Goal: Communication & Community: Answer question/provide support

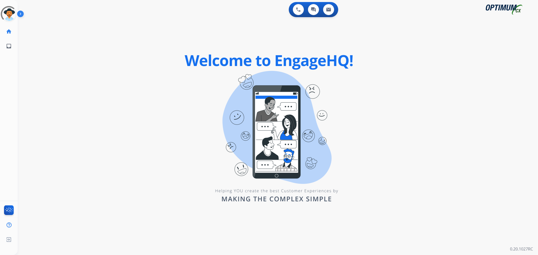
click at [21, 15] on img at bounding box center [21, 15] width 9 height 10
click at [20, 13] on img at bounding box center [21, 15] width 9 height 10
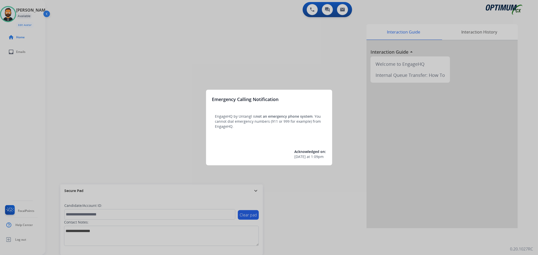
click at [254, 191] on div at bounding box center [269, 127] width 538 height 255
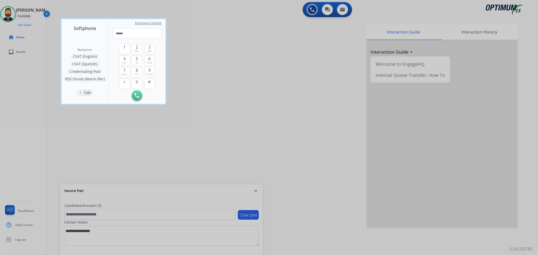
click at [254, 191] on div at bounding box center [269, 127] width 538 height 255
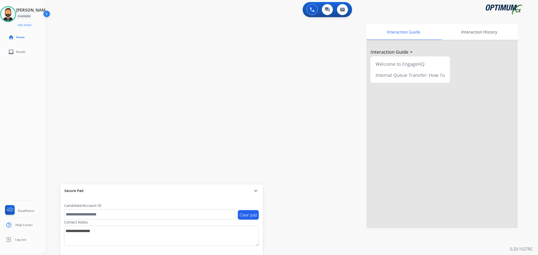
click at [254, 191] on mat-icon "expand_more" at bounding box center [256, 191] width 6 height 6
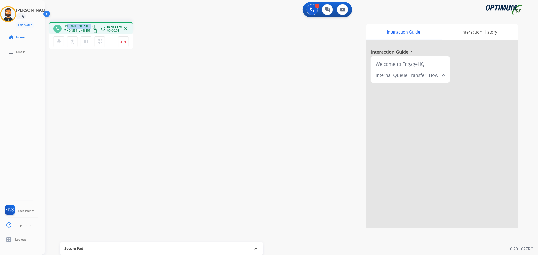
drag, startPoint x: 89, startPoint y: 24, endPoint x: 68, endPoint y: 24, distance: 20.2
click at [68, 24] on div "+17023789846 +17023789846 content_copy" at bounding box center [81, 29] width 34 height 10
copy span "7023789846"
click at [124, 38] on button "Disconnect" at bounding box center [123, 41] width 11 height 11
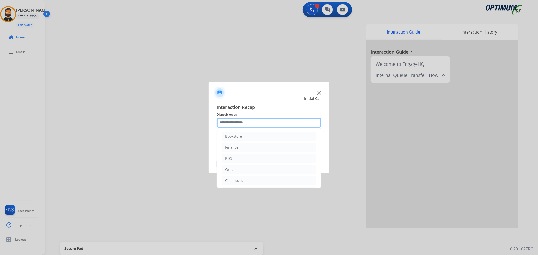
click at [235, 119] on input "text" at bounding box center [269, 123] width 105 height 10
click at [241, 155] on div "Initial Application" at bounding box center [240, 157] width 30 height 5
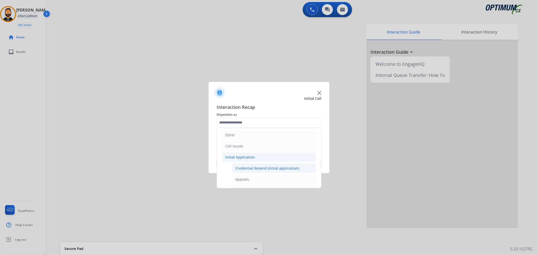
click at [253, 166] on div "Credential Resend (Initial application)" at bounding box center [267, 168] width 64 height 5
type input "**********"
click at [253, 166] on button "Save" at bounding box center [269, 164] width 105 height 10
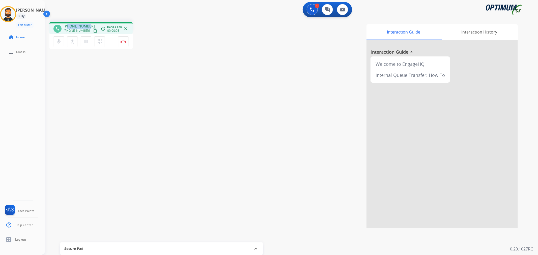
drag, startPoint x: 89, startPoint y: 24, endPoint x: 68, endPoint y: 24, distance: 20.9
click at [68, 24] on div "+19034955376 +19034955376 content_copy" at bounding box center [81, 29] width 34 height 10
copy span "9034955376"
click at [86, 39] on mat-icon "pause" at bounding box center [86, 42] width 6 height 6
click at [85, 39] on mat-icon "play_arrow" at bounding box center [86, 42] width 6 height 6
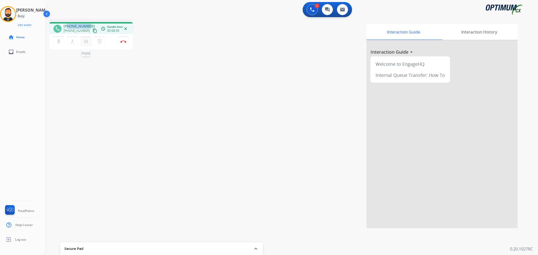
click at [85, 39] on mat-icon "pause" at bounding box center [86, 42] width 6 height 6
click at [87, 46] on div "mic Mute merge_type Bridge play_arrow Hold dialpad Dialpad" at bounding box center [80, 41] width 54 height 11
click at [87, 42] on mat-icon "play_arrow" at bounding box center [86, 42] width 6 height 6
click at [125, 41] on img at bounding box center [123, 41] width 6 height 3
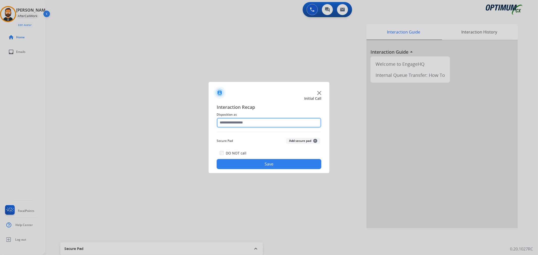
click at [236, 122] on input "text" at bounding box center [269, 123] width 105 height 10
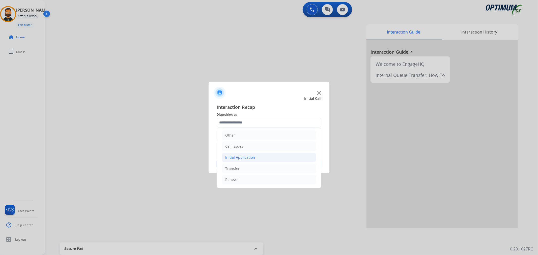
click at [246, 158] on div "Initial Application" at bounding box center [240, 157] width 30 height 5
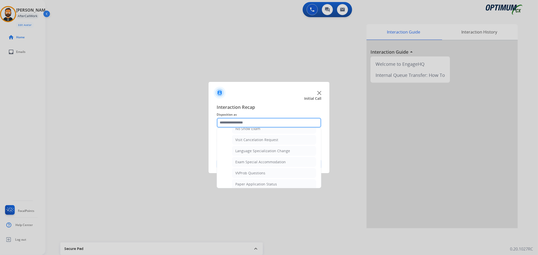
scroll to position [268, 0]
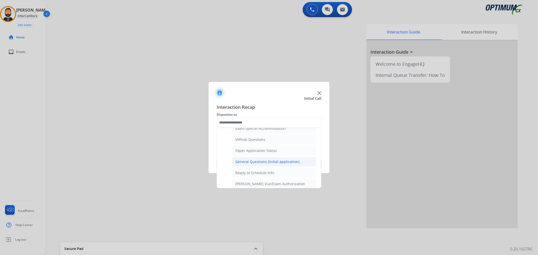
click at [261, 163] on div "General Questions (Initial application)" at bounding box center [267, 161] width 64 height 5
type input "**********"
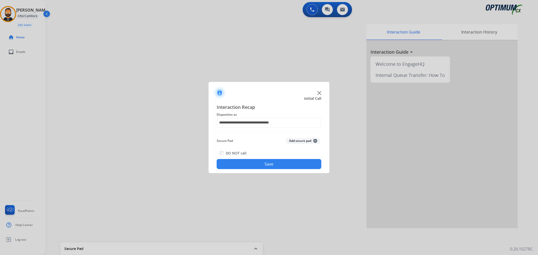
click at [261, 163] on button "Save" at bounding box center [269, 164] width 105 height 10
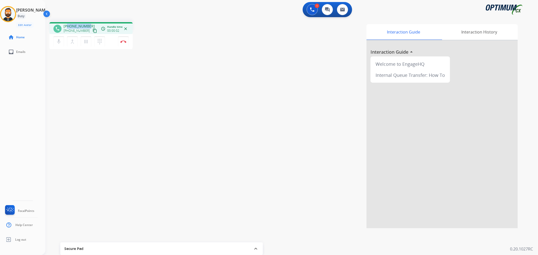
drag, startPoint x: 89, startPoint y: 22, endPoint x: 67, endPoint y: 24, distance: 21.5
click at [67, 24] on div "phone +14078470843 +14078470843 content_copy access_time Call metrics Queue 00:…" at bounding box center [90, 28] width 83 height 12
copy span "4078470843"
click at [123, 43] on button "Disconnect" at bounding box center [123, 41] width 11 height 11
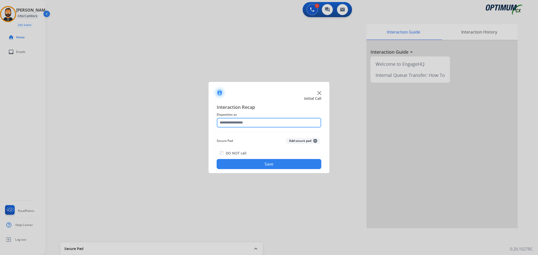
click at [250, 124] on input "text" at bounding box center [269, 123] width 105 height 10
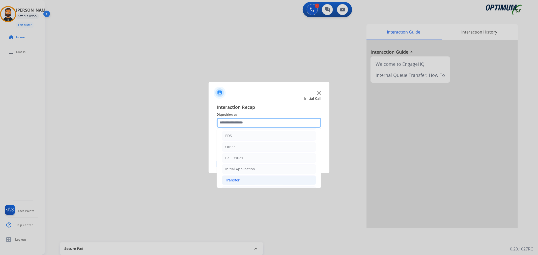
scroll to position [35, 0]
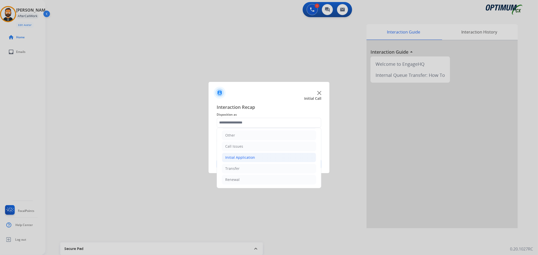
click at [258, 158] on li "Initial Application" at bounding box center [269, 158] width 94 height 10
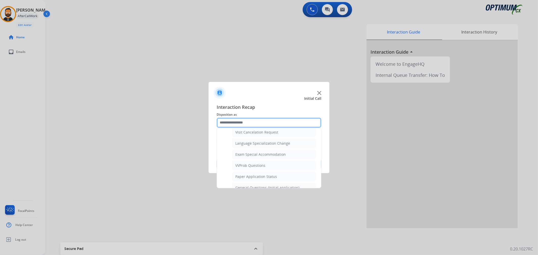
scroll to position [268, 0]
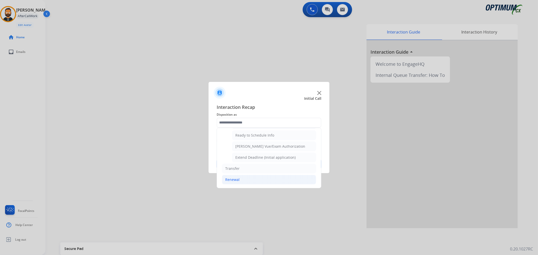
click at [248, 178] on li "Renewal" at bounding box center [269, 180] width 94 height 10
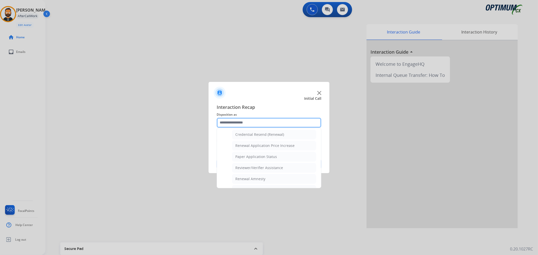
scroll to position [149, 0]
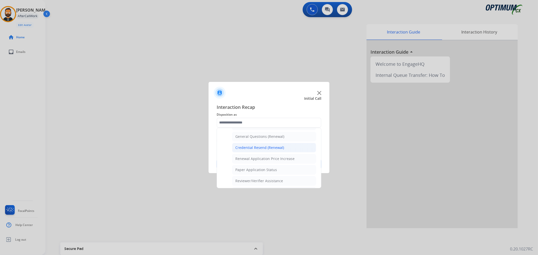
click at [256, 145] on li "Credential Resend (Renewal)" at bounding box center [274, 148] width 84 height 10
type input "**********"
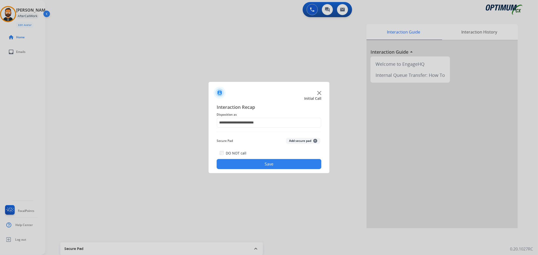
click at [257, 161] on button "Save" at bounding box center [269, 164] width 105 height 10
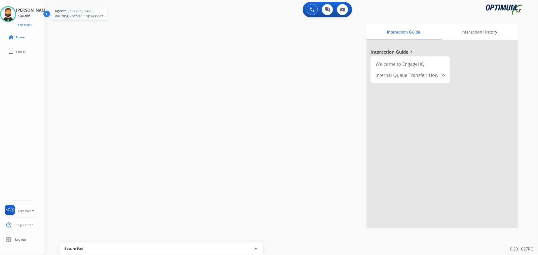
click at [14, 16] on img at bounding box center [8, 14] width 14 height 14
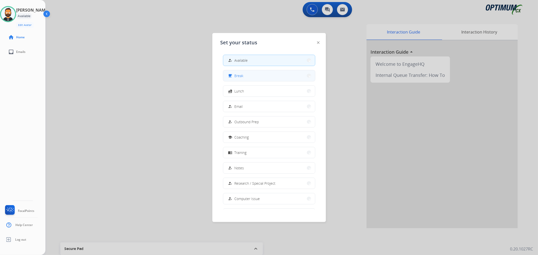
click at [264, 76] on button "free_breakfast Break" at bounding box center [269, 75] width 92 height 11
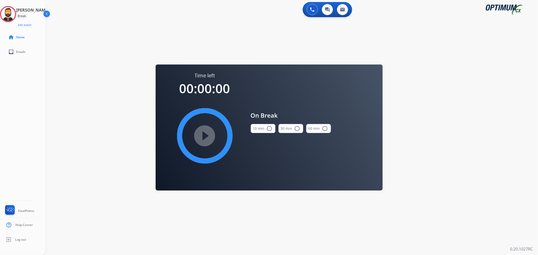
click at [265, 132] on button "10 min radio_button_unchecked" at bounding box center [263, 128] width 25 height 9
click at [205, 133] on mat-icon "play_circle_filled" at bounding box center [205, 136] width 6 height 6
drag, startPoint x: 12, startPoint y: 14, endPoint x: 35, endPoint y: 16, distance: 22.8
click at [12, 14] on icon at bounding box center [8, 14] width 16 height 16
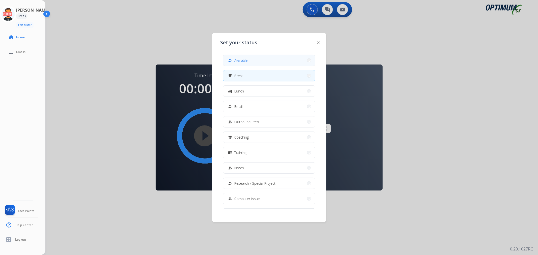
click at [227, 55] on button "how_to_reg Available" at bounding box center [269, 60] width 92 height 11
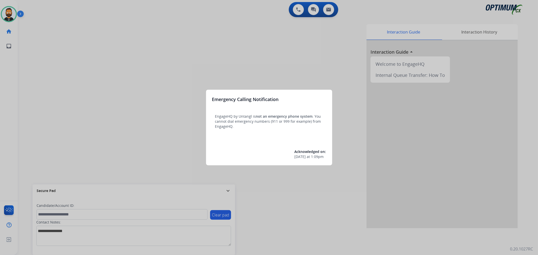
click at [228, 189] on div at bounding box center [269, 127] width 538 height 255
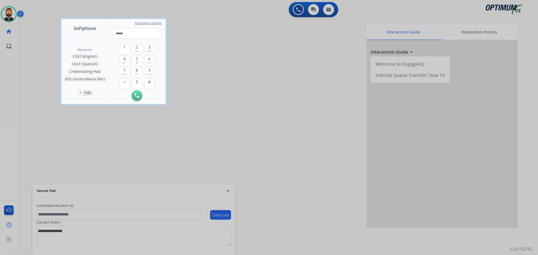
click at [228, 189] on div at bounding box center [269, 127] width 538 height 255
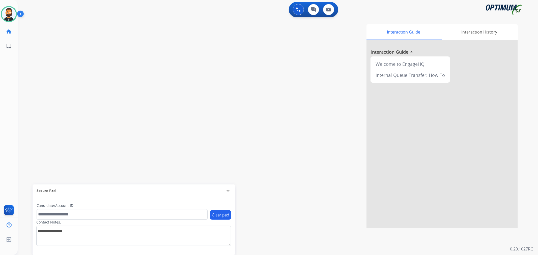
click at [228, 189] on mat-icon "expand_more" at bounding box center [228, 191] width 6 height 6
click at [20, 16] on img at bounding box center [21, 15] width 9 height 10
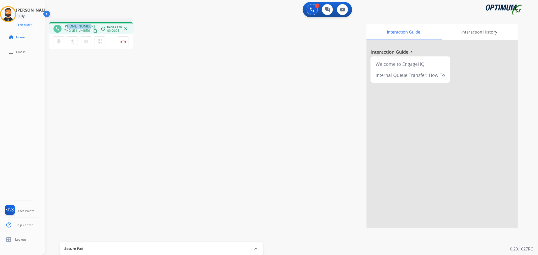
drag, startPoint x: 89, startPoint y: 25, endPoint x: 68, endPoint y: 25, distance: 21.4
click at [68, 25] on div "[PHONE_NUMBER] [PHONE_NUMBER] content_copy" at bounding box center [81, 29] width 34 height 10
copy span "7153929896"
click at [124, 41] on img at bounding box center [123, 41] width 6 height 3
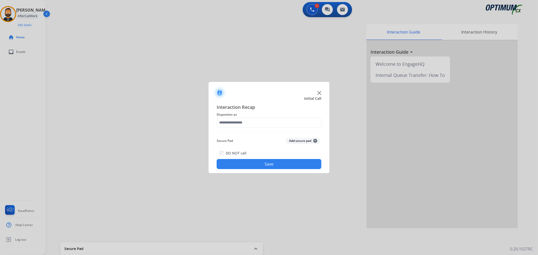
click at [248, 130] on div "Interaction Recap Disposition as Secure Pad Add secure pad + DO NOT call Save" at bounding box center [269, 137] width 105 height 66
click at [247, 129] on div "Interaction Recap Disposition as Secure Pad Add secure pad + DO NOT call Save" at bounding box center [269, 137] width 105 height 66
click at [247, 122] on input "text" at bounding box center [269, 123] width 105 height 10
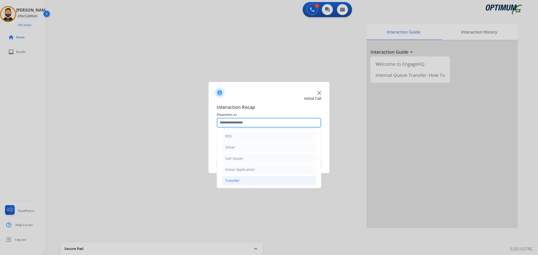
scroll to position [35, 0]
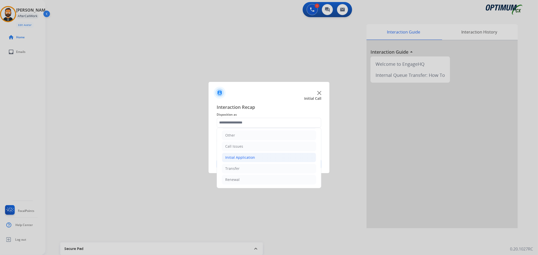
click at [248, 156] on div "Initial Application" at bounding box center [240, 157] width 30 height 5
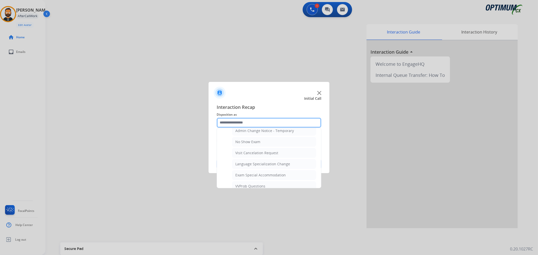
scroll to position [268, 0]
click at [258, 160] on div "General Questions (Initial application)" at bounding box center [267, 161] width 64 height 5
type input "**********"
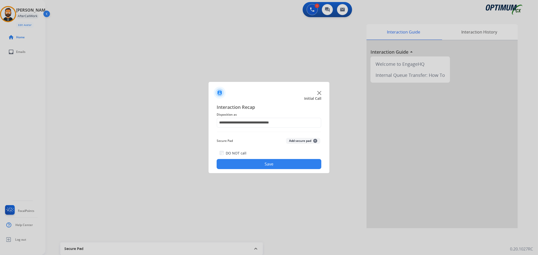
click at [258, 160] on button "Save" at bounding box center [269, 164] width 105 height 10
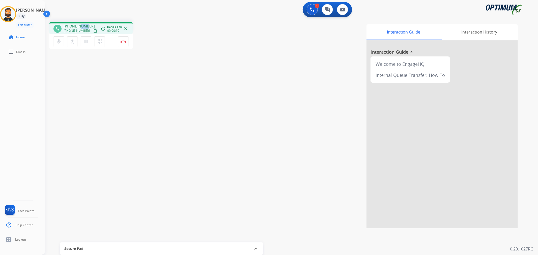
drag, startPoint x: 86, startPoint y: 23, endPoint x: 79, endPoint y: 24, distance: 6.8
click at [79, 24] on span "[PHONE_NUMBER]" at bounding box center [79, 26] width 31 height 5
click at [92, 22] on div "phone [PHONE_NUMBER] [PHONE_NUMBER] content_copy access_time Call metrics Queue…" at bounding box center [90, 28] width 83 height 12
drag, startPoint x: 89, startPoint y: 25, endPoint x: 67, endPoint y: 26, distance: 21.5
click at [67, 26] on div "[PHONE_NUMBER] [PHONE_NUMBER] content_copy" at bounding box center [81, 29] width 34 height 10
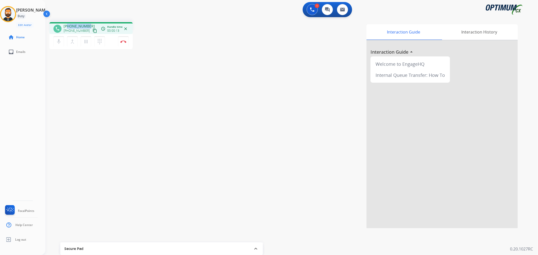
copy span "7032281429"
click at [124, 39] on button "Disconnect" at bounding box center [123, 41] width 11 height 11
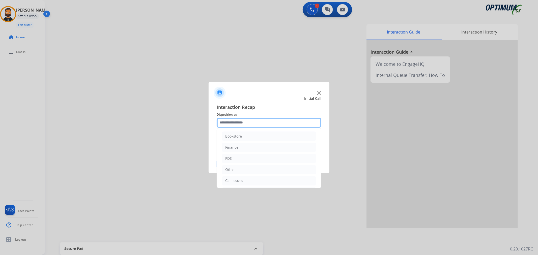
click at [259, 123] on input "text" at bounding box center [269, 123] width 105 height 10
click at [239, 139] on div "Bookstore" at bounding box center [233, 136] width 17 height 5
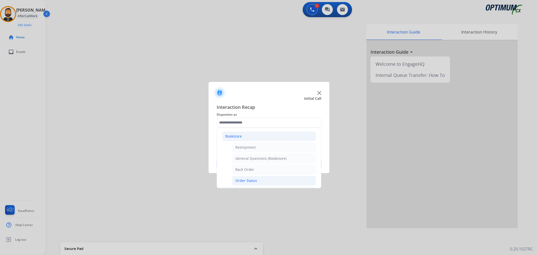
click at [251, 179] on div "Order Status" at bounding box center [246, 180] width 22 height 5
type input "**********"
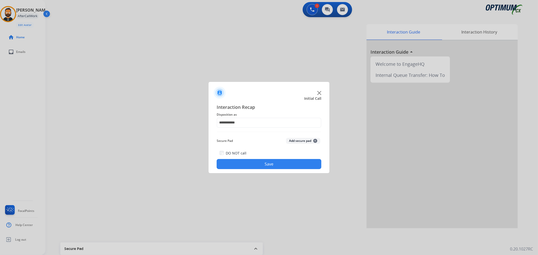
click at [252, 164] on button "Save" at bounding box center [269, 164] width 105 height 10
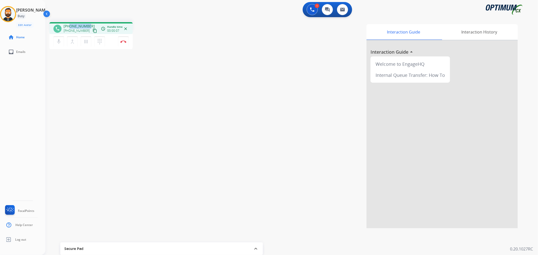
drag, startPoint x: 90, startPoint y: 22, endPoint x: 69, endPoint y: 24, distance: 21.1
click at [69, 24] on div "phone [PHONE_NUMBER] [PHONE_NUMBER] content_copy access_time Call metrics Queue…" at bounding box center [90, 28] width 83 height 12
click at [93, 23] on div "phone [PHONE_NUMBER] [PHONE_NUMBER] content_copy access_time Call metrics Queue…" at bounding box center [90, 28] width 83 height 12
drag, startPoint x: 90, startPoint y: 23, endPoint x: 68, endPoint y: 23, distance: 21.7
click at [68, 23] on div "phone [PHONE_NUMBER] [PHONE_NUMBER] content_copy access_time Call metrics Queue…" at bounding box center [90, 28] width 83 height 12
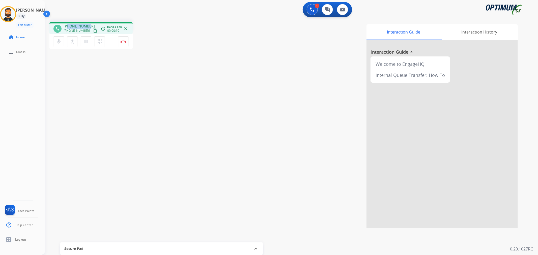
copy span "6106222188"
click at [124, 42] on img at bounding box center [123, 41] width 6 height 3
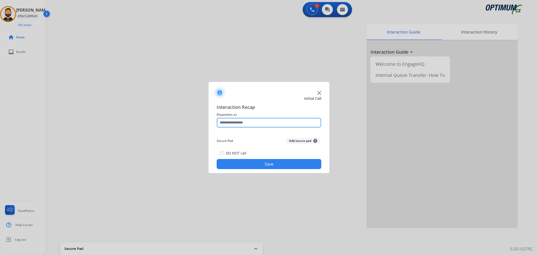
click at [239, 126] on input "text" at bounding box center [269, 123] width 105 height 10
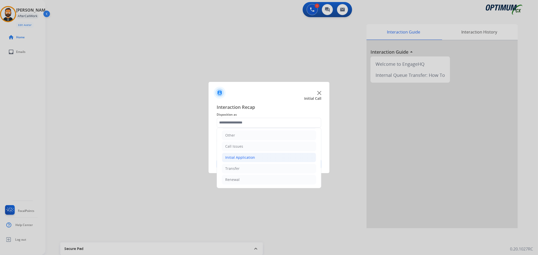
click at [254, 156] on li "Initial Application" at bounding box center [269, 158] width 94 height 10
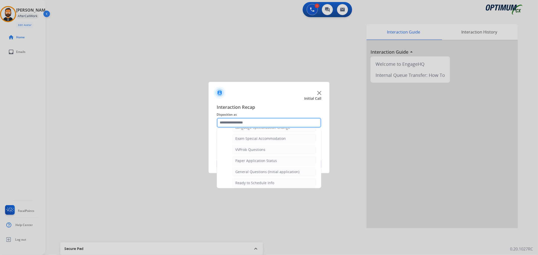
scroll to position [307, 0]
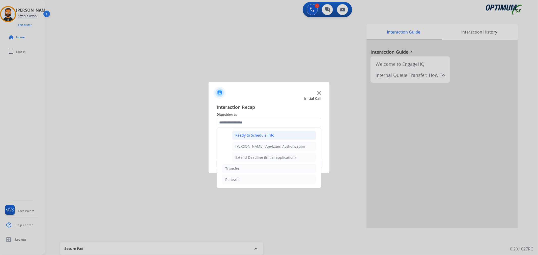
click at [265, 133] on div "Ready to Schedule Info" at bounding box center [254, 135] width 39 height 5
type input "**********"
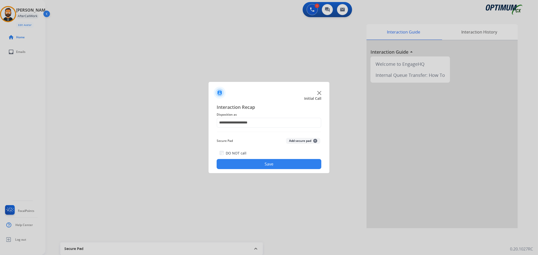
click at [261, 162] on button "Save" at bounding box center [269, 164] width 105 height 10
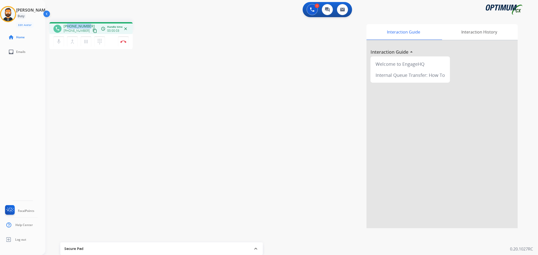
drag, startPoint x: 89, startPoint y: 25, endPoint x: 68, endPoint y: 27, distance: 21.0
click at [68, 27] on div "[PHONE_NUMBER] [PHONE_NUMBER] content_copy" at bounding box center [81, 29] width 34 height 10
copy span "7634321912"
click at [124, 39] on button "Disconnect" at bounding box center [123, 41] width 11 height 11
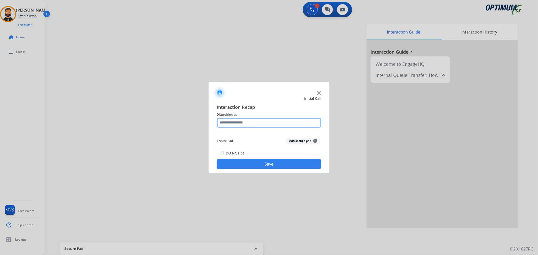
click at [242, 126] on input "text" at bounding box center [269, 123] width 105 height 10
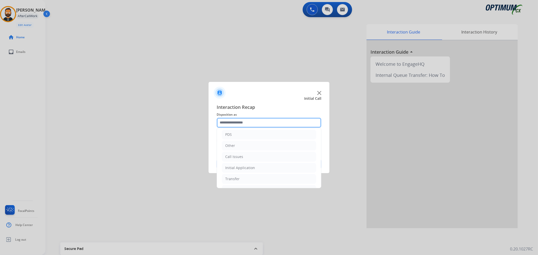
scroll to position [35, 0]
click at [241, 177] on li "Renewal" at bounding box center [269, 180] width 94 height 10
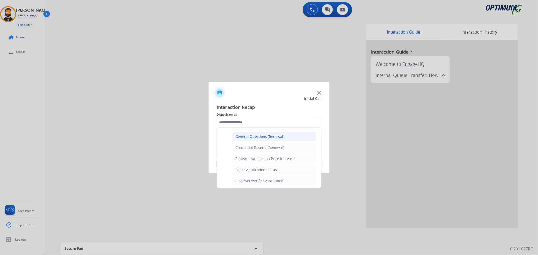
click at [266, 137] on div "General Questions (Renewal)" at bounding box center [259, 136] width 49 height 5
type input "**********"
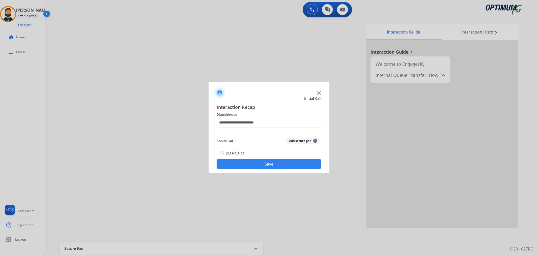
click at [266, 164] on button "Save" at bounding box center [269, 164] width 105 height 10
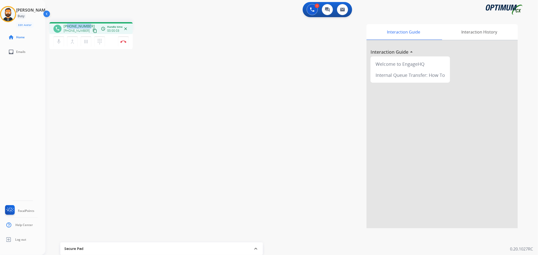
drag, startPoint x: 89, startPoint y: 24, endPoint x: 67, endPoint y: 24, distance: 21.2
click at [67, 24] on div "[PHONE_NUMBER] [PHONE_NUMBER] content_copy" at bounding box center [81, 29] width 34 height 10
copy span "4074178573"
click at [86, 42] on mat-icon "pause" at bounding box center [86, 42] width 6 height 6
click at [309, 10] on button at bounding box center [312, 9] width 11 height 11
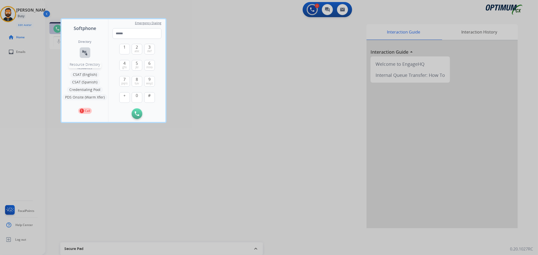
click at [84, 52] on mat-icon "connect_without_contact" at bounding box center [85, 53] width 6 height 6
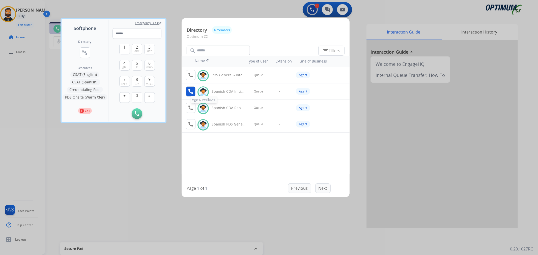
click at [188, 92] on mat-icon "call" at bounding box center [191, 92] width 6 height 6
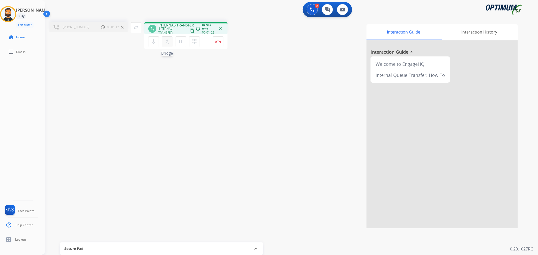
click at [167, 40] on mat-icon "merge_type" at bounding box center [167, 42] width 6 height 6
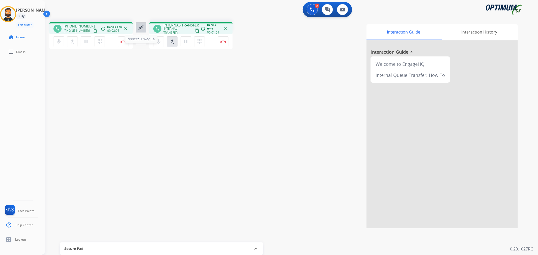
click at [140, 24] on mat-icon "close_fullscreen" at bounding box center [141, 27] width 6 height 6
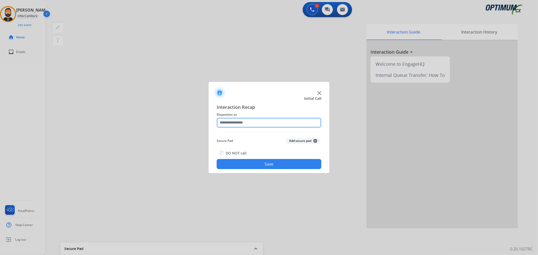
click at [238, 126] on input "text" at bounding box center [269, 123] width 105 height 10
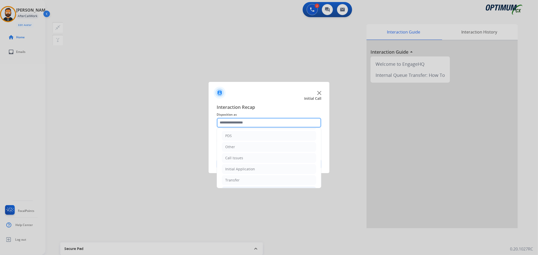
scroll to position [35, 0]
click at [247, 159] on div "Initial Application" at bounding box center [240, 157] width 30 height 5
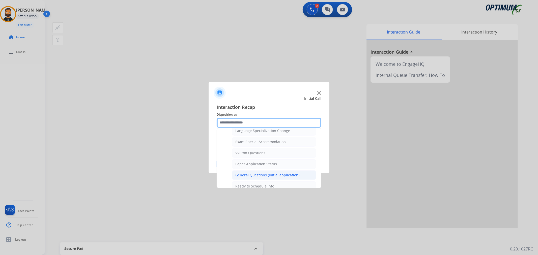
scroll to position [268, 0]
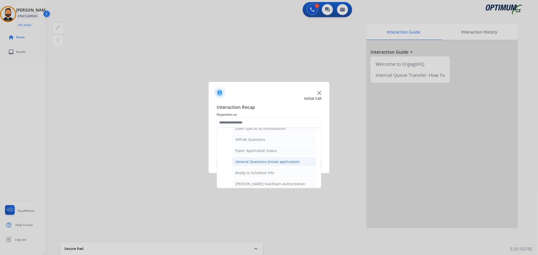
click at [264, 163] on div "General Questions (Initial application)" at bounding box center [267, 161] width 64 height 5
type input "**********"
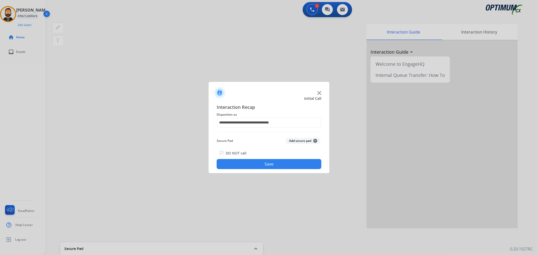
click at [264, 163] on button "Save" at bounding box center [269, 164] width 105 height 10
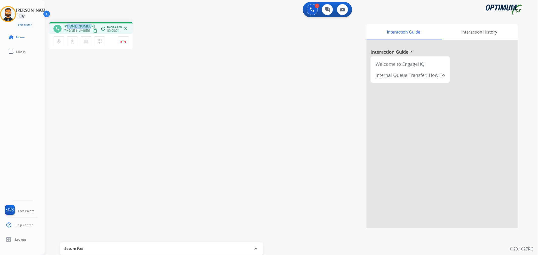
drag, startPoint x: 89, startPoint y: 25, endPoint x: 67, endPoint y: 25, distance: 21.9
click at [67, 25] on div "[PHONE_NUMBER] [PHONE_NUMBER] content_copy" at bounding box center [81, 29] width 34 height 10
copy span "6783531237"
click at [125, 41] on img at bounding box center [123, 41] width 6 height 3
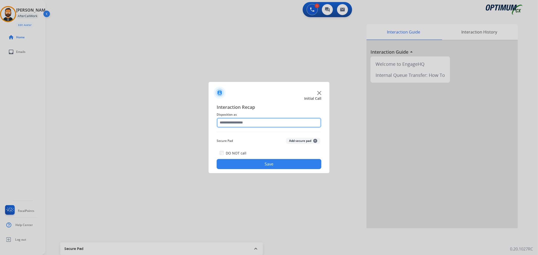
click at [246, 123] on input "text" at bounding box center [269, 123] width 105 height 10
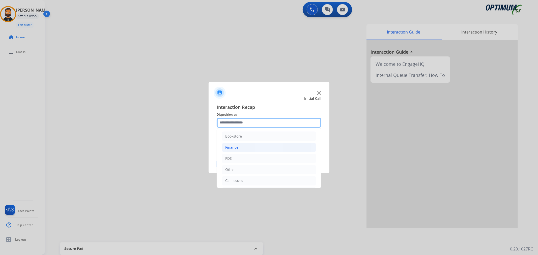
scroll to position [35, 0]
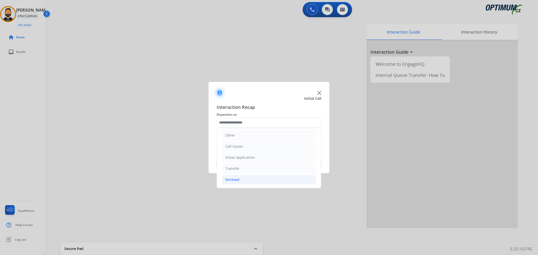
click at [242, 181] on li "Renewal" at bounding box center [269, 180] width 94 height 10
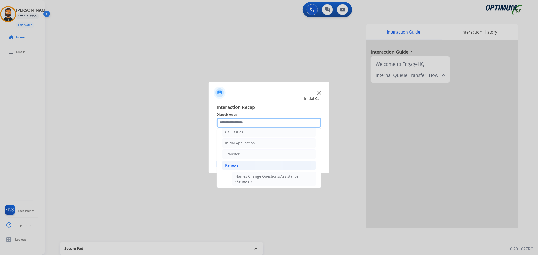
scroll to position [9, 0]
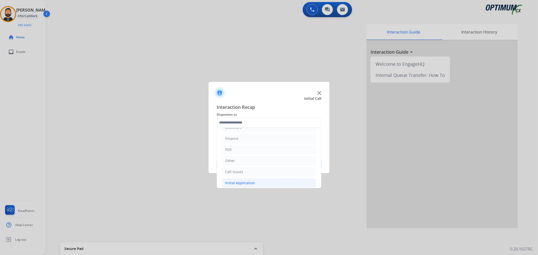
click at [243, 180] on li "Initial Application" at bounding box center [269, 183] width 94 height 10
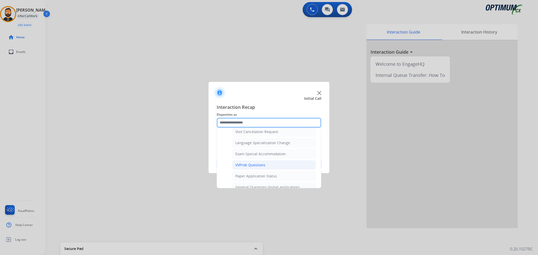
scroll to position [289, 0]
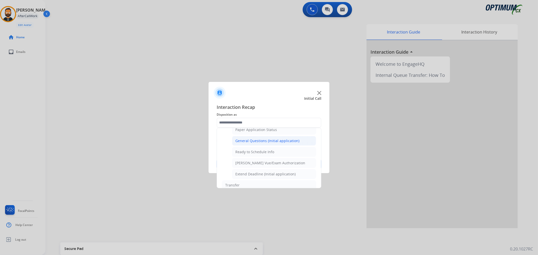
click at [263, 144] on div "General Questions (Initial application)" at bounding box center [267, 140] width 64 height 5
type input "**********"
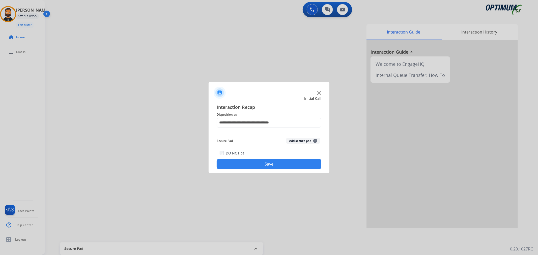
click at [258, 162] on button "Save" at bounding box center [269, 164] width 105 height 10
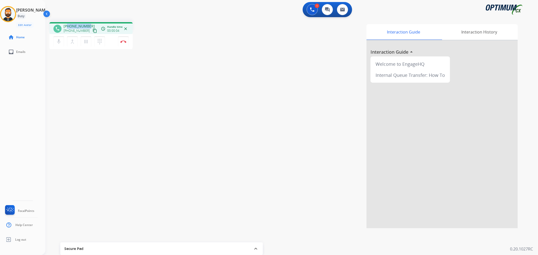
drag, startPoint x: 89, startPoint y: 22, endPoint x: 68, endPoint y: 26, distance: 21.6
click at [68, 26] on div "phone [PHONE_NUMBER] [PHONE_NUMBER] content_copy access_time Call metrics Queue…" at bounding box center [90, 28] width 83 height 12
copy span "3476172046"
click at [124, 41] on img at bounding box center [123, 41] width 6 height 3
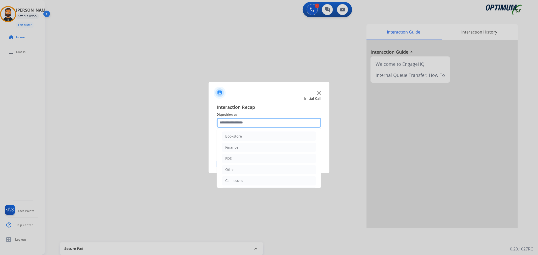
click at [254, 125] on input "text" at bounding box center [269, 123] width 105 height 10
click at [244, 184] on li "Renewal" at bounding box center [269, 180] width 94 height 10
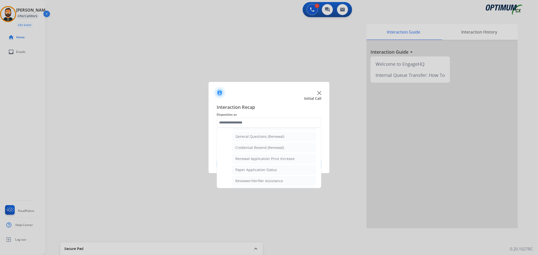
click at [254, 148] on div "Credential Resend (Renewal)" at bounding box center [259, 147] width 49 height 5
type input "**********"
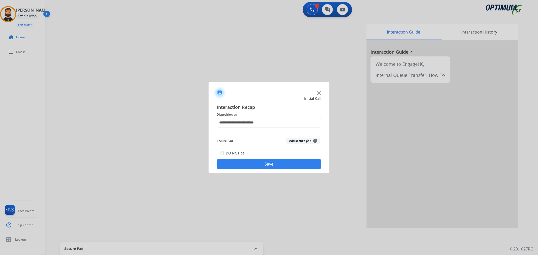
click at [253, 165] on button "Save" at bounding box center [269, 164] width 105 height 10
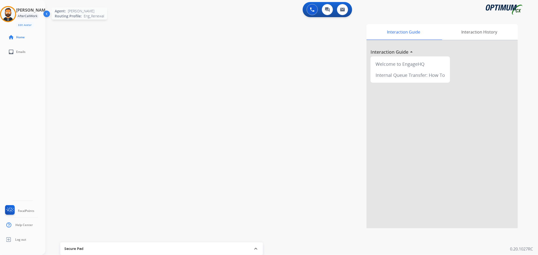
click at [8, 16] on img at bounding box center [8, 14] width 14 height 14
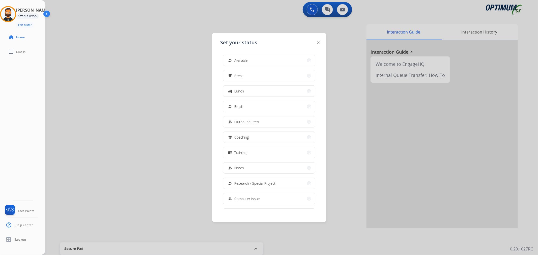
click at [235, 53] on div "how_to_reg Available free_breakfast Break fastfood Lunch how_to_reg Email how_t…" at bounding box center [268, 130] width 97 height 159
click at [236, 93] on span "Lunch" at bounding box center [240, 91] width 10 height 5
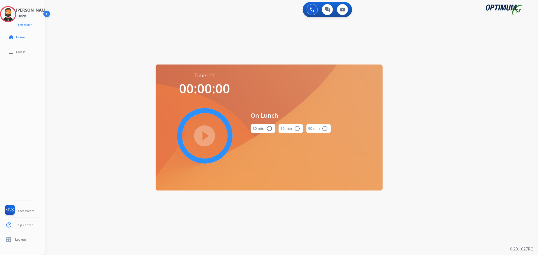
click at [267, 132] on button "30 min radio_button_unchecked" at bounding box center [263, 128] width 25 height 9
click at [208, 138] on mat-icon "play_circle_filled" at bounding box center [205, 136] width 6 height 6
click at [11, 16] on icon at bounding box center [8, 14] width 16 height 16
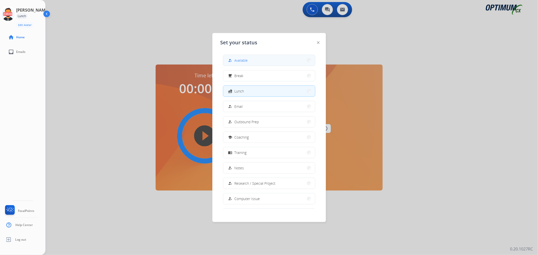
click at [239, 56] on button "how_to_reg Available" at bounding box center [269, 60] width 92 height 11
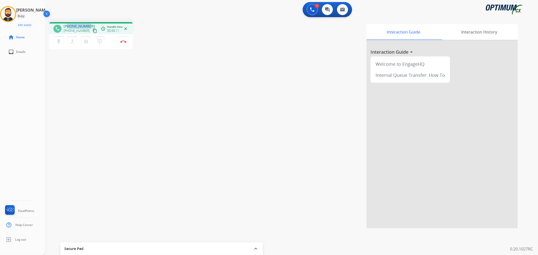
drag, startPoint x: 89, startPoint y: 24, endPoint x: 67, endPoint y: 26, distance: 21.5
click at [67, 26] on div "[PHONE_NUMBER] [PHONE_NUMBER] content_copy" at bounding box center [81, 29] width 34 height 10
copy span "2108270460"
click at [125, 39] on button "Disconnect" at bounding box center [123, 41] width 11 height 11
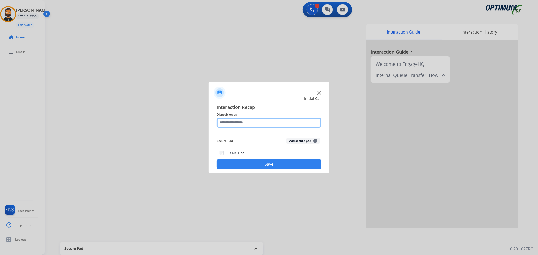
click at [228, 126] on input "text" at bounding box center [269, 123] width 105 height 10
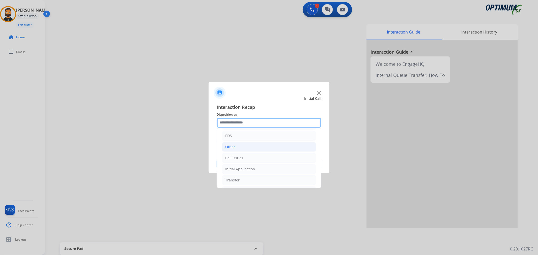
scroll to position [35, 0]
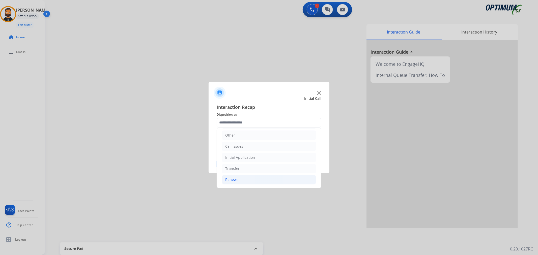
click at [248, 177] on li "Renewal" at bounding box center [269, 180] width 94 height 10
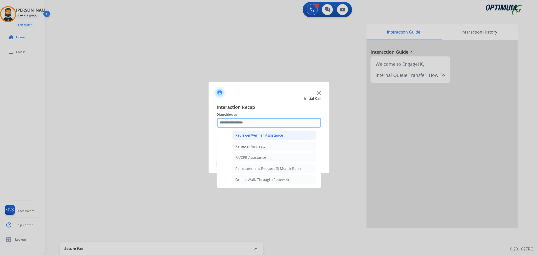
scroll to position [149, 0]
click at [261, 136] on div "General Questions (Renewal)" at bounding box center [259, 136] width 49 height 5
type input "**********"
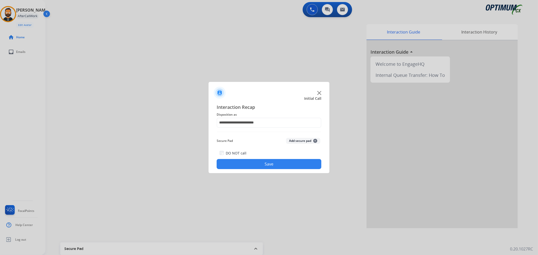
click at [259, 163] on button "Save" at bounding box center [269, 164] width 105 height 10
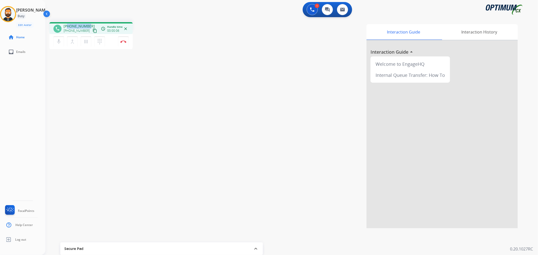
drag, startPoint x: 88, startPoint y: 24, endPoint x: 67, endPoint y: 24, distance: 20.7
click at [67, 24] on div "[PHONE_NUMBER] [PHONE_NUMBER] content_copy" at bounding box center [81, 29] width 34 height 10
copy span "8437580422"
click at [123, 43] on button "Disconnect" at bounding box center [123, 41] width 11 height 11
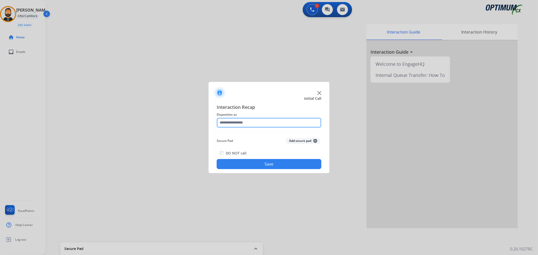
click at [240, 119] on input "text" at bounding box center [269, 123] width 105 height 10
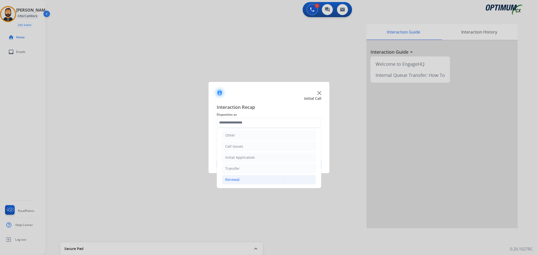
click at [243, 177] on li "Renewal" at bounding box center [269, 180] width 94 height 10
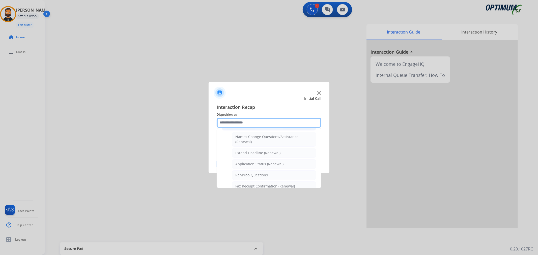
scroll to position [128, 0]
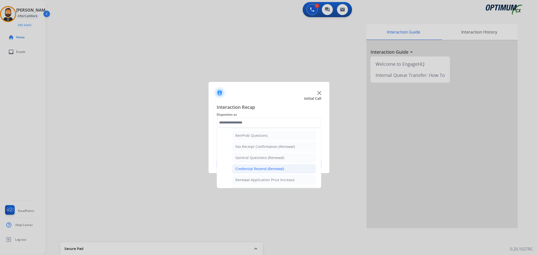
click at [252, 165] on li "Credential Resend (Renewal)" at bounding box center [274, 169] width 84 height 10
type input "**********"
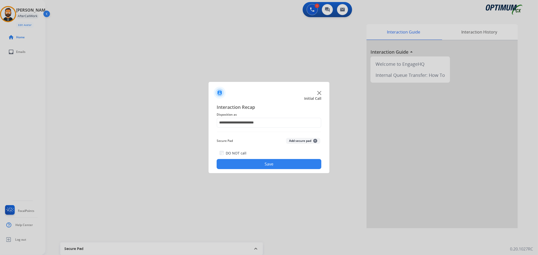
click at [252, 165] on button "Save" at bounding box center [269, 164] width 105 height 10
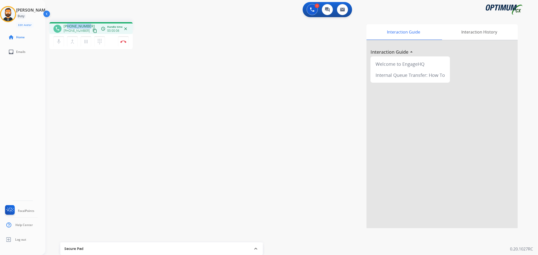
drag, startPoint x: 89, startPoint y: 24, endPoint x: 71, endPoint y: 24, distance: 18.2
click at [67, 24] on div "[PHONE_NUMBER] [PHONE_NUMBER] content_copy" at bounding box center [81, 29] width 34 height 10
copy span "3362496688"
click at [125, 41] on img at bounding box center [123, 41] width 6 height 3
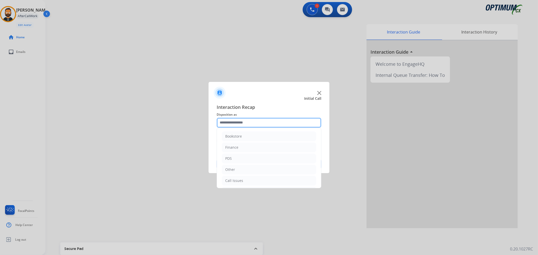
click at [261, 119] on input "text" at bounding box center [269, 123] width 105 height 10
click at [249, 158] on div "Initial Application" at bounding box center [240, 157] width 30 height 5
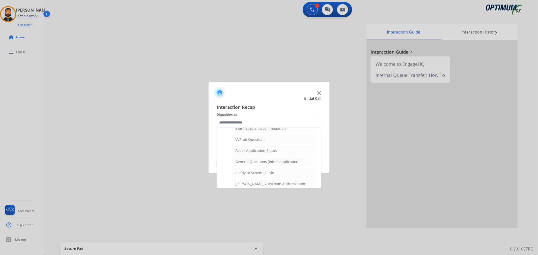
click at [272, 167] on li "General Questions (Initial application)" at bounding box center [274, 162] width 84 height 10
type input "**********"
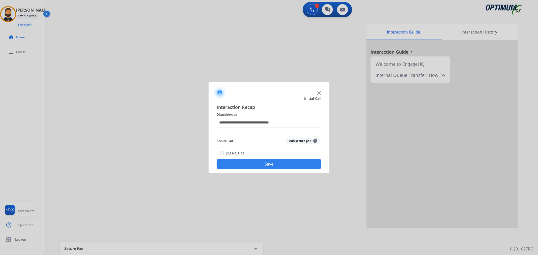
click at [272, 167] on button "Save" at bounding box center [269, 164] width 105 height 10
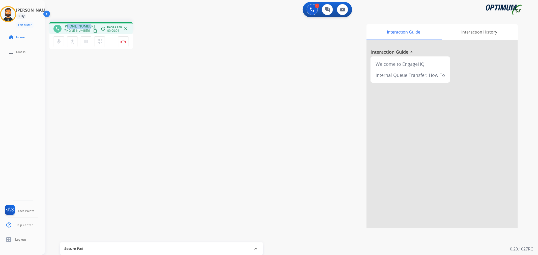
drag, startPoint x: 89, startPoint y: 25, endPoint x: 68, endPoint y: 26, distance: 20.9
click at [68, 26] on div "[PHONE_NUMBER] [PHONE_NUMBER] content_copy" at bounding box center [81, 29] width 34 height 10
click at [87, 41] on mat-icon "pause" at bounding box center [86, 42] width 6 height 6
click at [89, 41] on mat-icon "play_arrow" at bounding box center [86, 42] width 6 height 6
click at [126, 40] on button "Disconnect" at bounding box center [123, 41] width 11 height 11
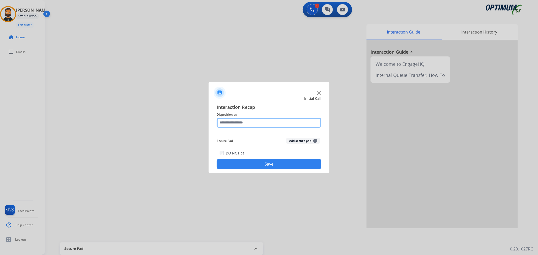
click at [238, 119] on input "text" at bounding box center [269, 123] width 105 height 10
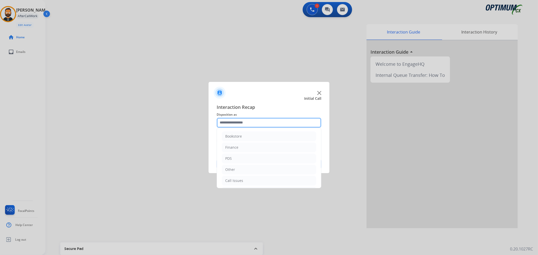
scroll to position [35, 0]
click at [240, 178] on li "Renewal" at bounding box center [269, 180] width 94 height 10
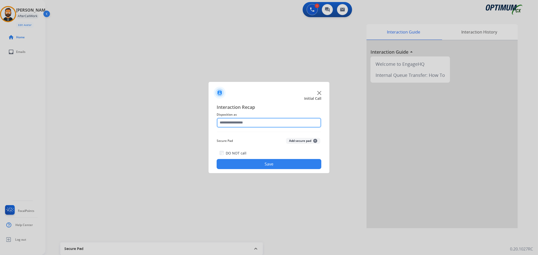
click at [263, 126] on input "text" at bounding box center [269, 123] width 105 height 10
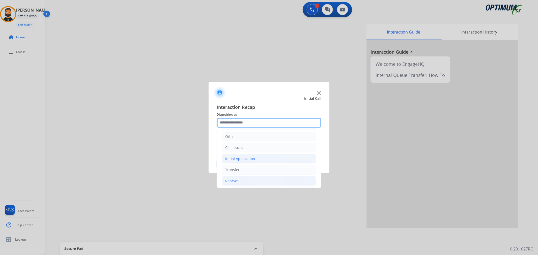
scroll to position [47, 0]
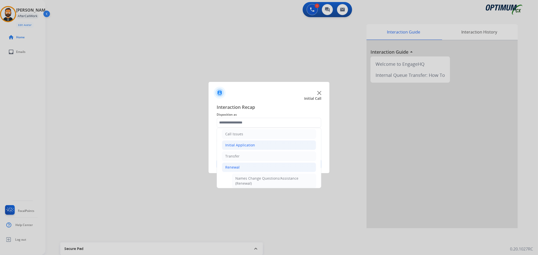
click at [249, 146] on div "Initial Application" at bounding box center [240, 145] width 30 height 5
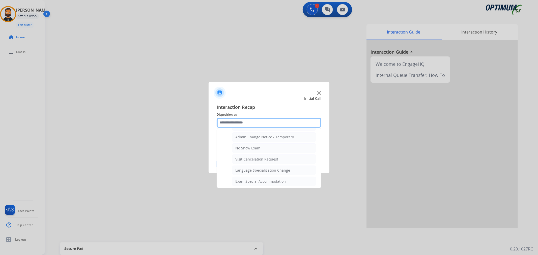
scroll to position [233, 0]
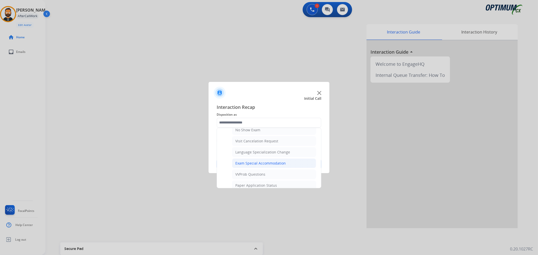
click at [266, 161] on li "Exam Special Accommodation" at bounding box center [274, 164] width 84 height 10
type input "**********"
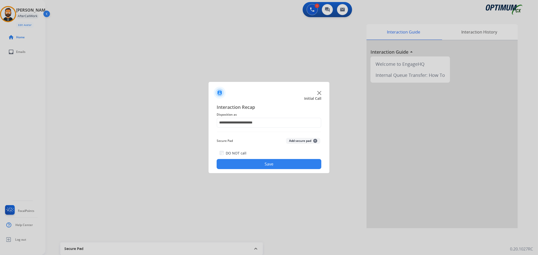
click at [266, 162] on button "Save" at bounding box center [269, 164] width 105 height 10
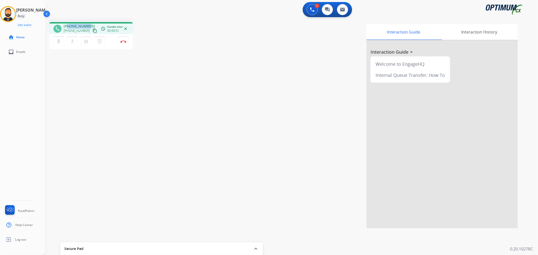
drag, startPoint x: 88, startPoint y: 23, endPoint x: 68, endPoint y: 27, distance: 20.3
click at [68, 27] on div "phone [PHONE_NUMBER] [PHONE_NUMBER] content_copy access_time Call metrics Queue…" at bounding box center [90, 28] width 83 height 12
click at [124, 42] on img at bounding box center [123, 41] width 6 height 3
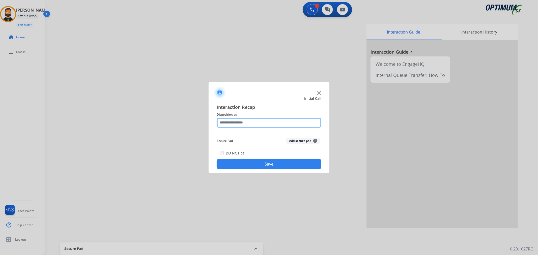
click at [248, 125] on input "text" at bounding box center [269, 123] width 105 height 10
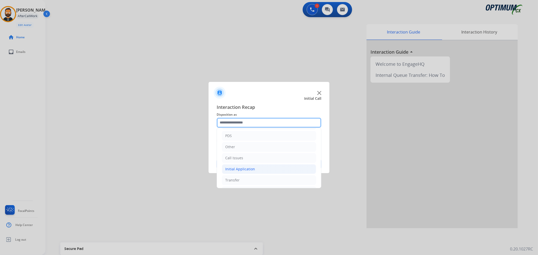
scroll to position [35, 0]
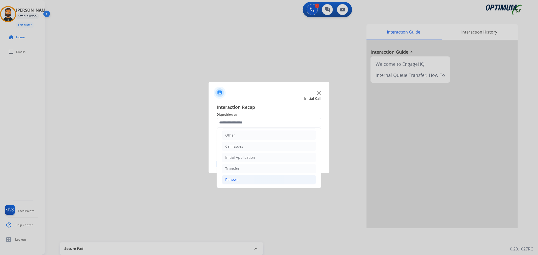
click at [240, 184] on li "Renewal" at bounding box center [269, 180] width 94 height 10
click at [243, 154] on li "Initial Application" at bounding box center [269, 158] width 94 height 10
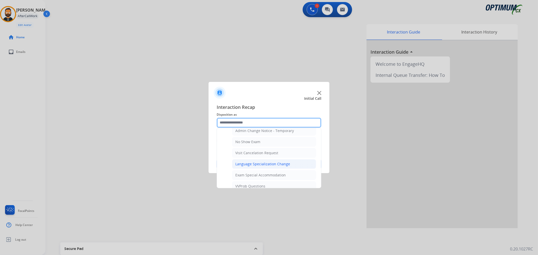
scroll to position [268, 0]
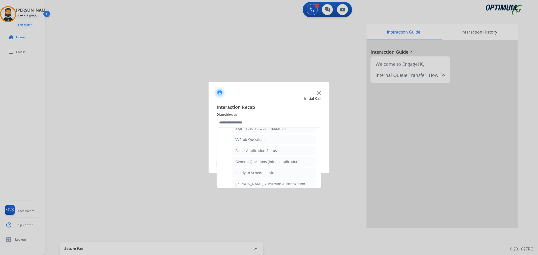
click at [250, 164] on div "General Questions (Initial application)" at bounding box center [267, 161] width 64 height 5
type input "**********"
click at [251, 164] on button "Save" at bounding box center [269, 164] width 105 height 10
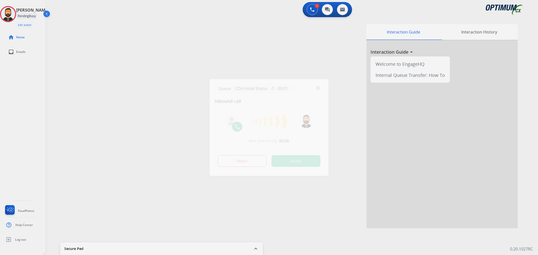
click at [140, 120] on div at bounding box center [269, 127] width 538 height 255
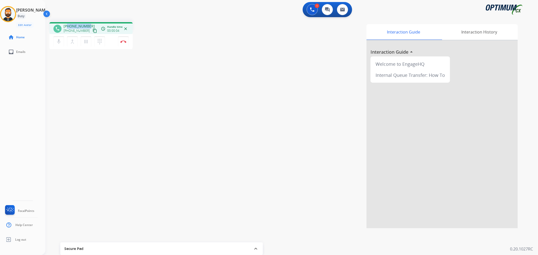
drag, startPoint x: 89, startPoint y: 24, endPoint x: 67, endPoint y: 24, distance: 22.2
click at [67, 24] on div "[PHONE_NUMBER] [PHONE_NUMBER] content_copy" at bounding box center [81, 29] width 34 height 10
click at [123, 42] on img at bounding box center [123, 41] width 6 height 3
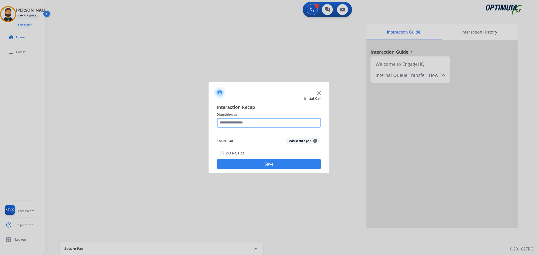
click at [261, 122] on input "text" at bounding box center [269, 123] width 105 height 10
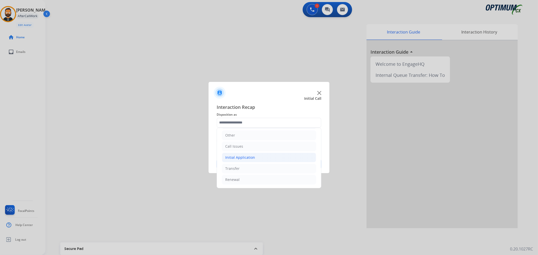
click at [248, 153] on li "Initial Application" at bounding box center [269, 158] width 94 height 10
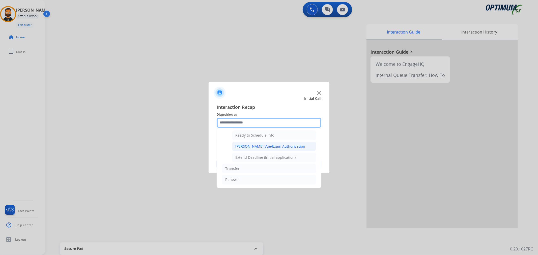
scroll to position [260, 0]
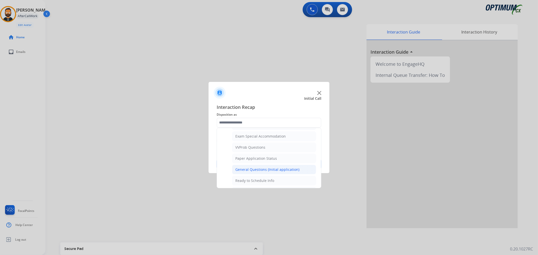
click at [252, 172] on div "General Questions (Initial application)" at bounding box center [267, 169] width 64 height 5
type input "**********"
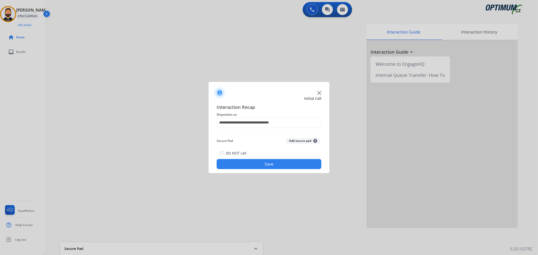
click at [251, 167] on button "Save" at bounding box center [269, 164] width 105 height 10
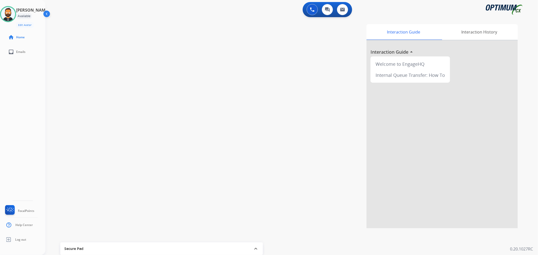
drag, startPoint x: 10, startPoint y: 13, endPoint x: 46, endPoint y: 15, distance: 36.6
click at [10, 13] on img at bounding box center [8, 14] width 14 height 14
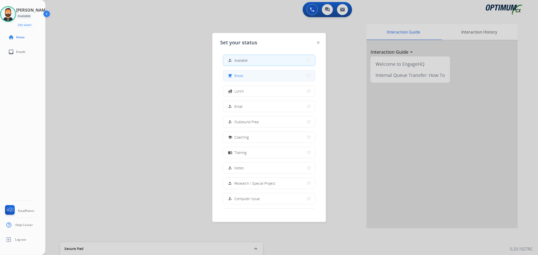
click at [251, 77] on button "free_breakfast Break" at bounding box center [269, 75] width 92 height 11
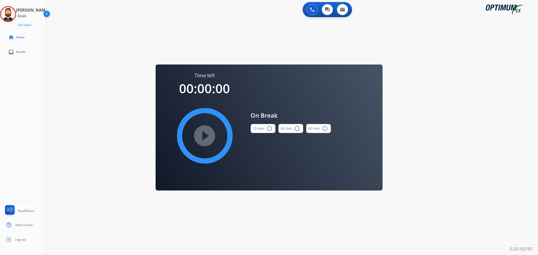
click at [260, 123] on div "10 min radio_button_unchecked" at bounding box center [263, 128] width 25 height 17
click at [258, 129] on button "10 min radio_button_unchecked" at bounding box center [263, 128] width 25 height 9
click at [205, 133] on mat-icon "play_circle_filled" at bounding box center [205, 136] width 6 height 6
click at [13, 12] on icon at bounding box center [8, 14] width 16 height 16
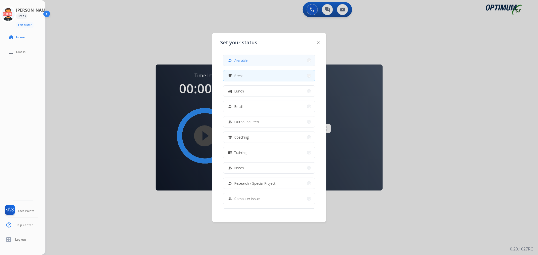
click at [247, 62] on span "Available" at bounding box center [241, 60] width 13 height 5
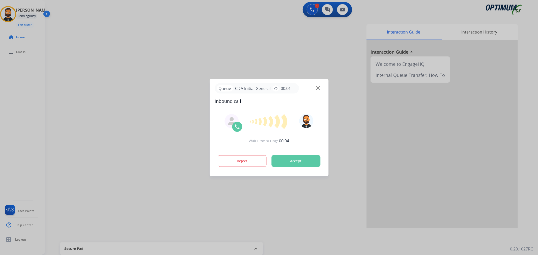
click at [77, 80] on div at bounding box center [269, 127] width 538 height 255
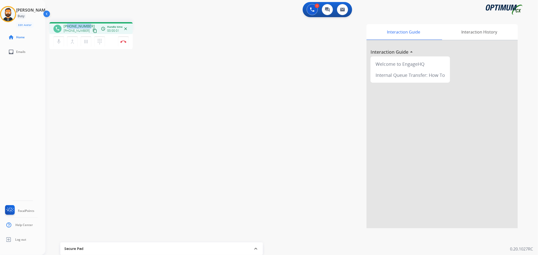
drag, startPoint x: 87, startPoint y: 24, endPoint x: 68, endPoint y: 26, distance: 19.8
click at [68, 26] on span "[PHONE_NUMBER]" at bounding box center [79, 26] width 31 height 5
click at [125, 41] on img at bounding box center [123, 41] width 6 height 3
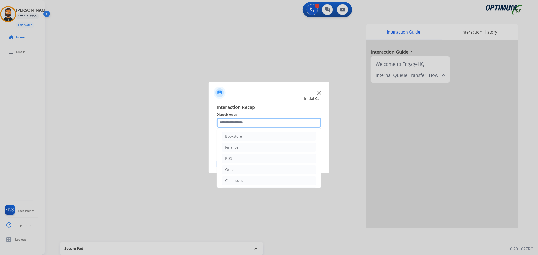
click at [277, 120] on input "text" at bounding box center [269, 123] width 105 height 10
click at [261, 156] on li "Initial Application" at bounding box center [269, 158] width 94 height 10
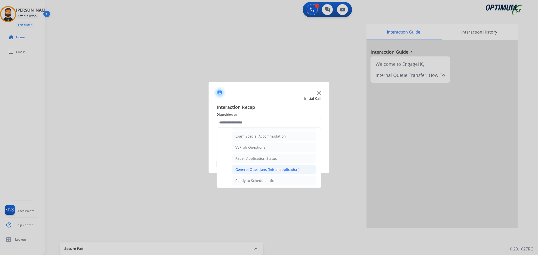
click at [268, 170] on div "General Questions (Initial application)" at bounding box center [267, 169] width 64 height 5
type input "**********"
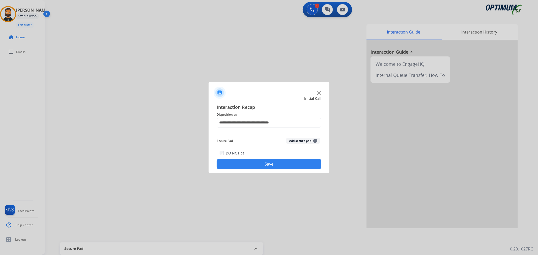
click at [269, 164] on button "Save" at bounding box center [269, 164] width 105 height 10
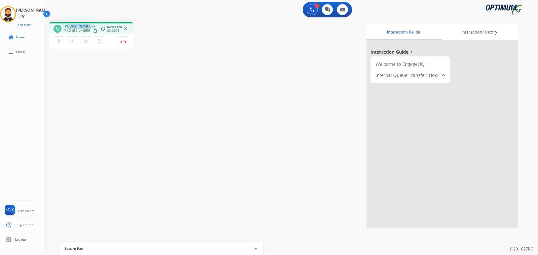
drag, startPoint x: 88, startPoint y: 25, endPoint x: 68, endPoint y: 24, distance: 20.0
click at [68, 24] on div "[PHONE_NUMBER] [PHONE_NUMBER] content_copy" at bounding box center [81, 29] width 34 height 10
click at [85, 39] on mat-icon "pause" at bounding box center [86, 42] width 6 height 6
click at [87, 41] on mat-icon "play_arrow" at bounding box center [86, 42] width 6 height 6
click at [124, 40] on img at bounding box center [123, 41] width 6 height 3
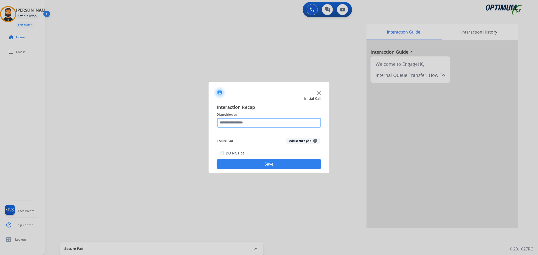
click at [251, 120] on input "text" at bounding box center [269, 123] width 105 height 10
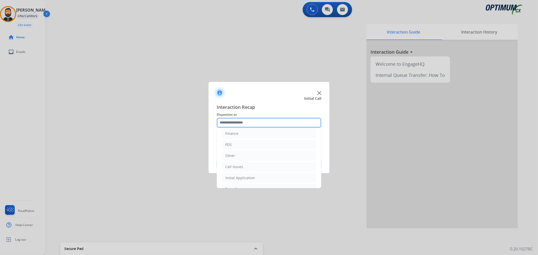
scroll to position [35, 0]
click at [256, 179] on li "Renewal" at bounding box center [269, 180] width 94 height 10
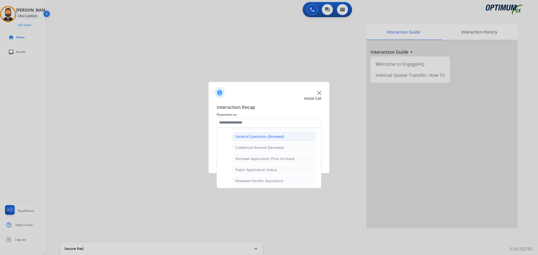
click at [264, 139] on div "General Questions (Renewal)" at bounding box center [259, 136] width 49 height 5
type input "**********"
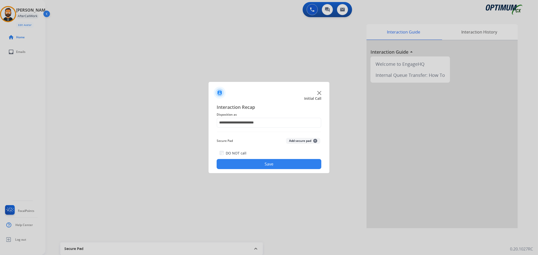
click at [264, 163] on button "Save" at bounding box center [269, 164] width 105 height 10
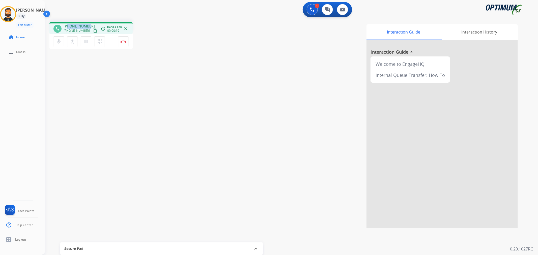
drag, startPoint x: 88, startPoint y: 23, endPoint x: 68, endPoint y: 24, distance: 19.7
click at [68, 24] on div "phone [PHONE_NUMBER] [PHONE_NUMBER] content_copy access_time Call metrics Queue…" at bounding box center [90, 28] width 83 height 12
click at [124, 41] on img at bounding box center [123, 41] width 6 height 3
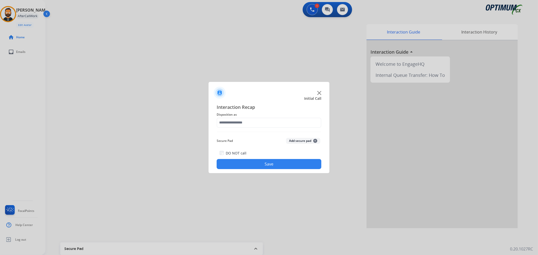
click at [233, 117] on span "Disposition as" at bounding box center [269, 115] width 105 height 6
click at [235, 120] on input "text" at bounding box center [269, 123] width 105 height 10
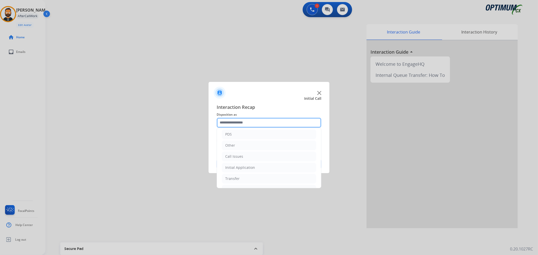
scroll to position [35, 0]
click at [240, 183] on li "Renewal" at bounding box center [269, 180] width 94 height 10
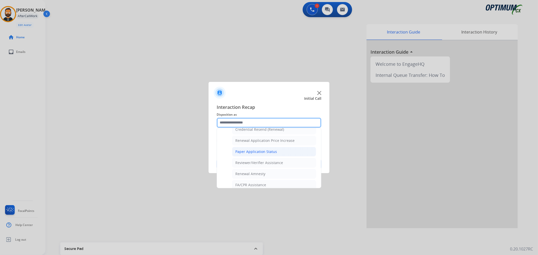
scroll to position [149, 0]
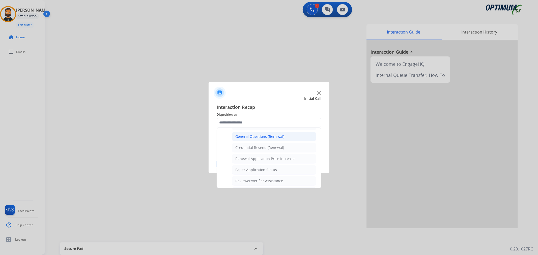
click at [255, 136] on div "General Questions (Renewal)" at bounding box center [259, 136] width 49 height 5
type input "**********"
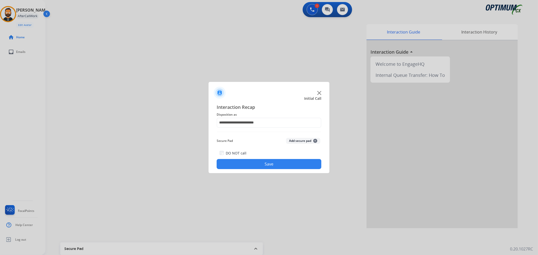
click at [246, 173] on div at bounding box center [269, 127] width 538 height 255
click at [245, 165] on button "Save" at bounding box center [269, 164] width 105 height 10
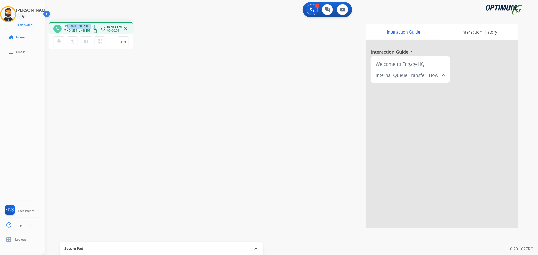
drag, startPoint x: 90, startPoint y: 24, endPoint x: 68, endPoint y: 24, distance: 21.4
click at [68, 24] on div "[PHONE_NUMBER] [PHONE_NUMBER] content_copy" at bounding box center [81, 29] width 34 height 10
click at [124, 42] on img at bounding box center [123, 41] width 6 height 3
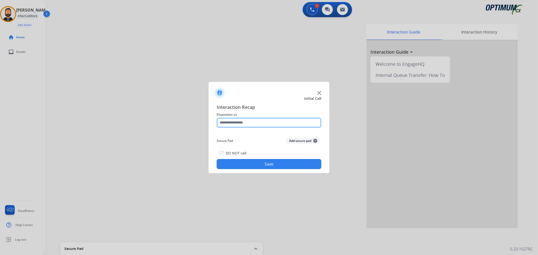
click at [273, 124] on input "text" at bounding box center [269, 123] width 105 height 10
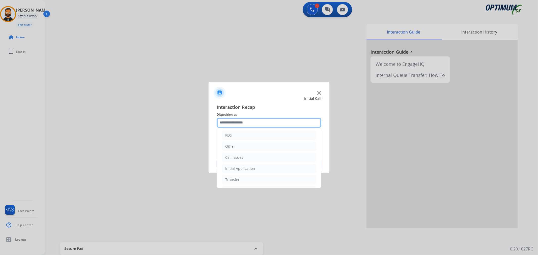
scroll to position [35, 0]
click at [239, 180] on div "Renewal" at bounding box center [232, 179] width 14 height 5
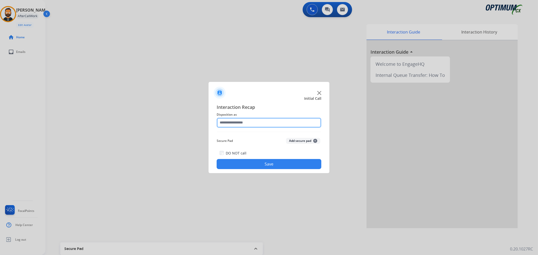
drag, startPoint x: 238, startPoint y: 124, endPoint x: 238, endPoint y: 127, distance: 3.3
click at [238, 124] on input "text" at bounding box center [269, 123] width 105 height 10
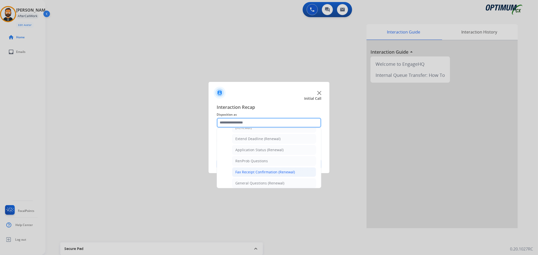
scroll to position [56, 0]
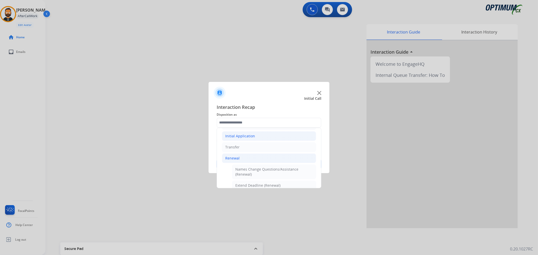
click at [241, 137] on div "Initial Application" at bounding box center [240, 136] width 30 height 5
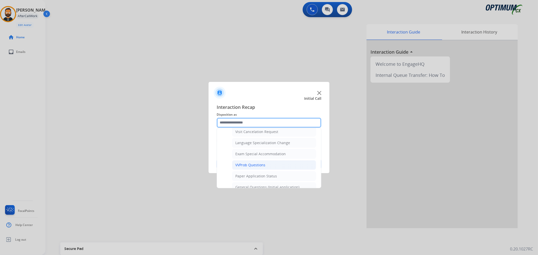
scroll to position [289, 0]
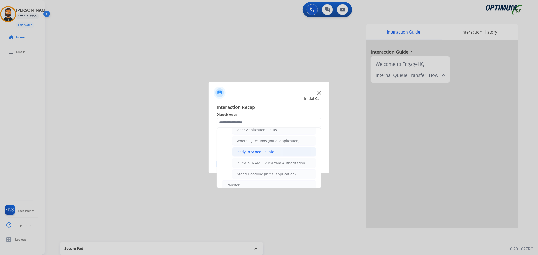
click at [261, 153] on div "Ready to Schedule Info" at bounding box center [254, 152] width 39 height 5
type input "**********"
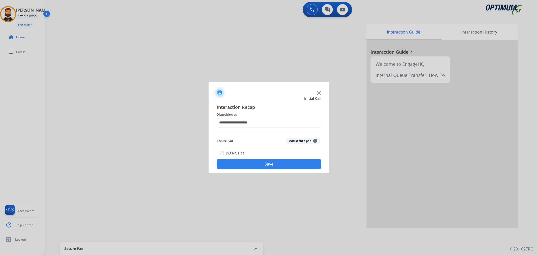
click at [261, 163] on button "Save" at bounding box center [269, 164] width 105 height 10
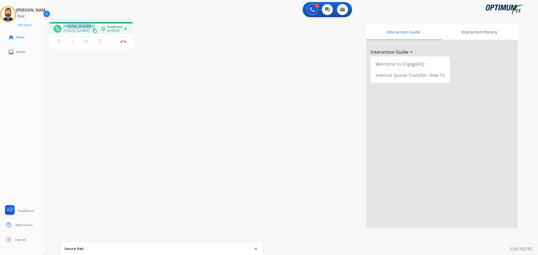
drag, startPoint x: 89, startPoint y: 23, endPoint x: 67, endPoint y: 23, distance: 21.4
click at [67, 23] on div "phone [PHONE_NUMBER] [PHONE_NUMBER] content_copy access_time Call metrics Queue…" at bounding box center [90, 28] width 83 height 12
click at [123, 40] on img at bounding box center [123, 41] width 6 height 3
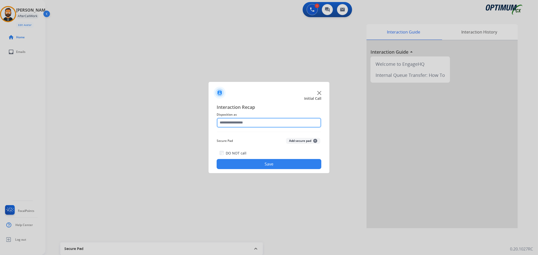
click at [230, 127] on input "text" at bounding box center [269, 123] width 105 height 10
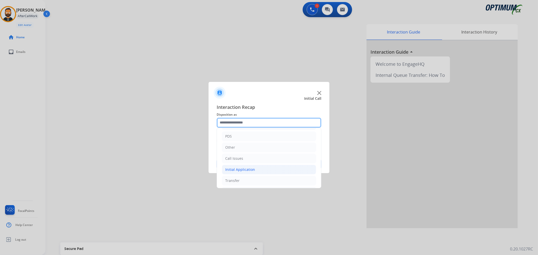
scroll to position [35, 0]
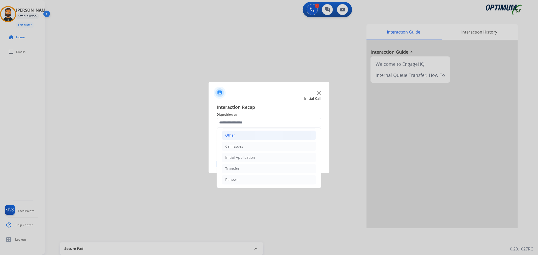
click at [241, 136] on li "Other" at bounding box center [269, 136] width 94 height 10
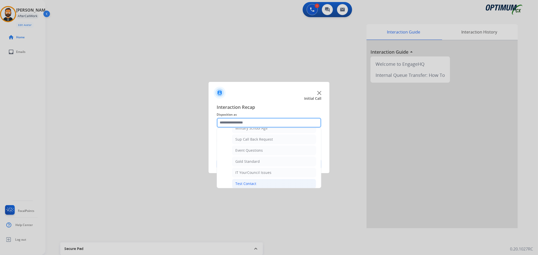
scroll to position [77, 0]
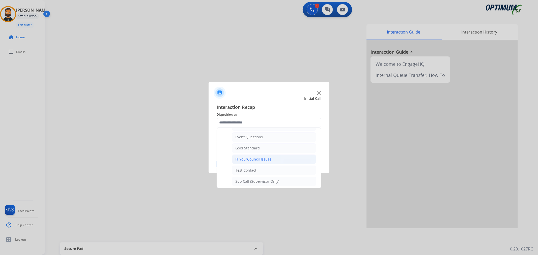
click at [263, 159] on div "IT YourCouncil Issues" at bounding box center [253, 159] width 36 height 5
type input "**********"
click at [263, 159] on div "DO NOT call Save" at bounding box center [269, 159] width 105 height 19
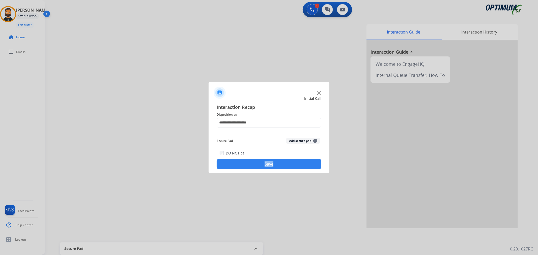
click at [261, 165] on button "Save" at bounding box center [269, 164] width 105 height 10
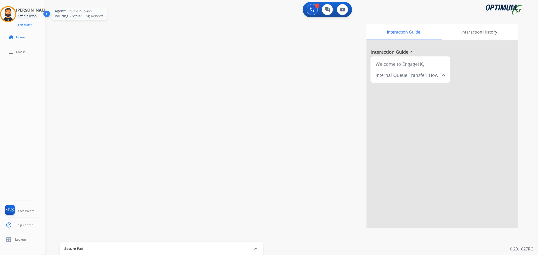
click at [14, 13] on img at bounding box center [8, 14] width 14 height 14
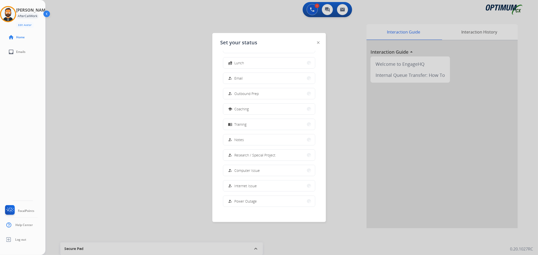
scroll to position [47, 0]
click at [239, 196] on span "Offline" at bounding box center [240, 197] width 11 height 5
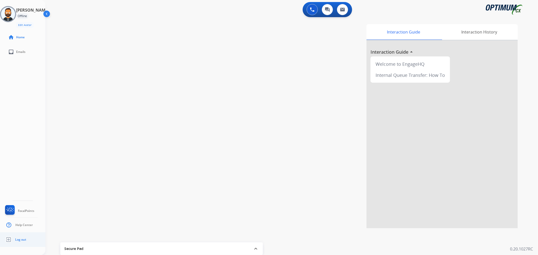
click at [14, 238] on link "Log out" at bounding box center [15, 240] width 22 height 10
